Goal: Communication & Community: Answer question/provide support

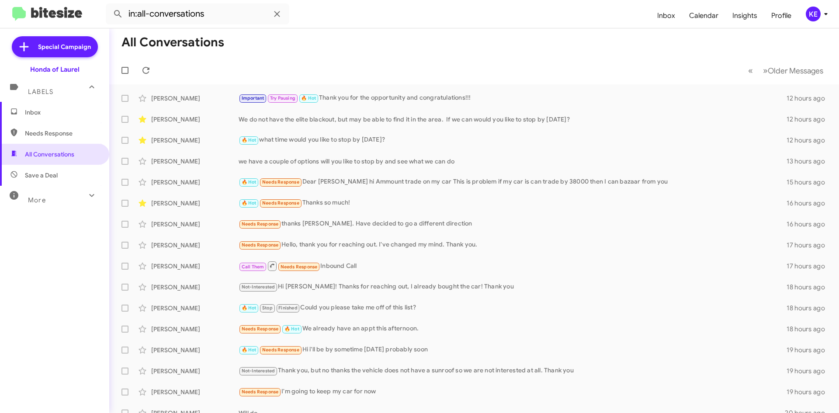
drag, startPoint x: 36, startPoint y: 110, endPoint x: 47, endPoint y: 112, distance: 11.1
click at [36, 110] on span "Inbox" at bounding box center [62, 112] width 74 height 9
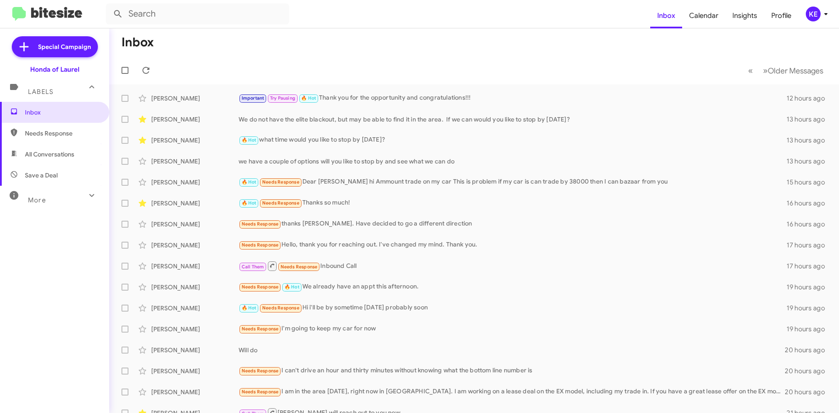
click at [39, 156] on span "All Conversations" at bounding box center [49, 154] width 49 height 9
type input "in:all-conversations"
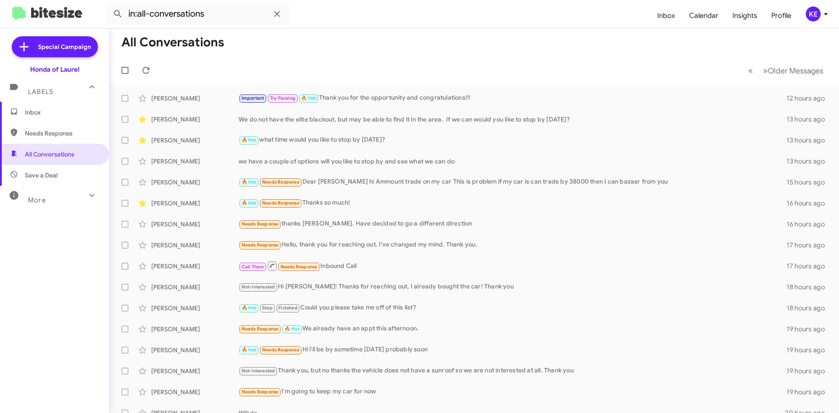
click at [32, 110] on span "Inbox" at bounding box center [62, 112] width 74 height 9
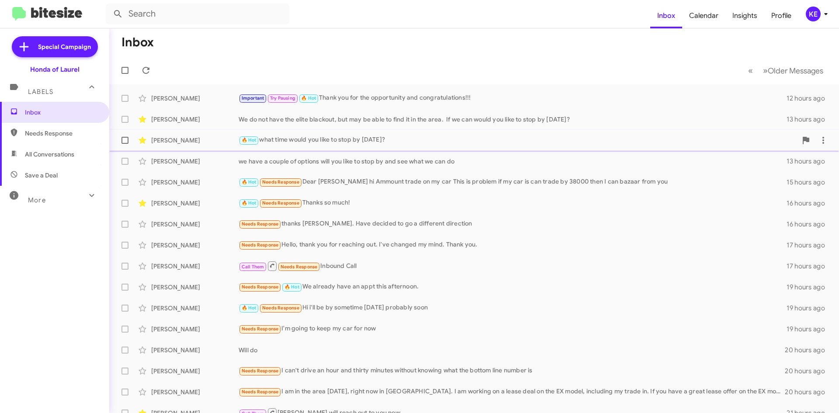
click at [202, 143] on div "[PERSON_NAME]" at bounding box center [194, 140] width 87 height 9
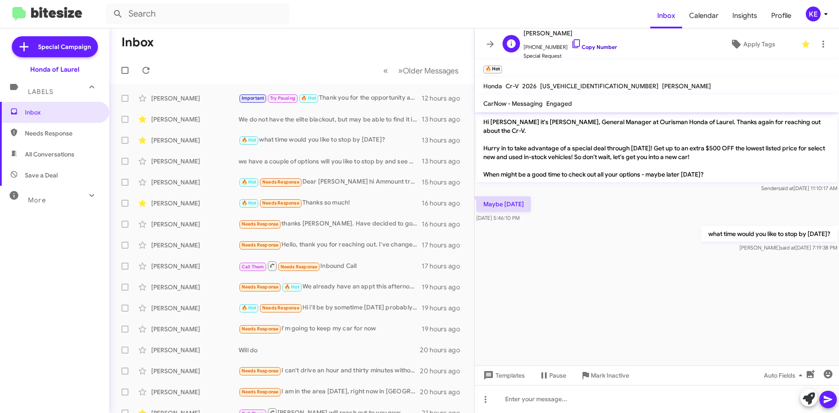
click at [571, 44] on icon at bounding box center [576, 43] width 10 height 10
drag, startPoint x: 495, startPoint y: 45, endPoint x: 479, endPoint y: 51, distance: 17.0
click at [495, 44] on icon at bounding box center [490, 44] width 10 height 10
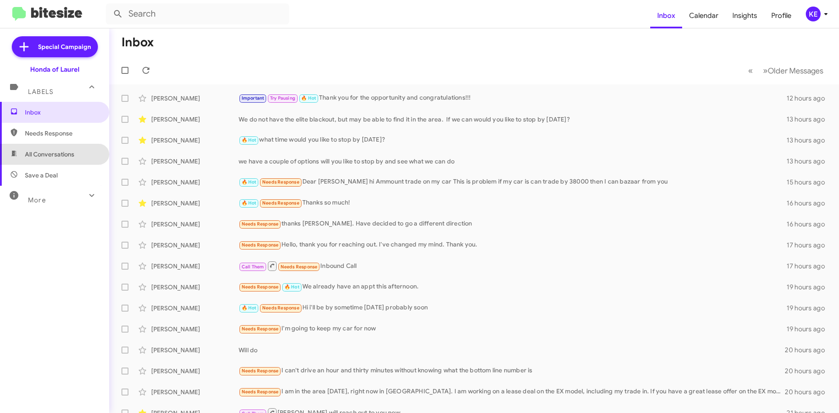
click at [75, 149] on span "All Conversations" at bounding box center [54, 154] width 109 height 21
type input "in:all-conversations"
